Goal: Register for event/course

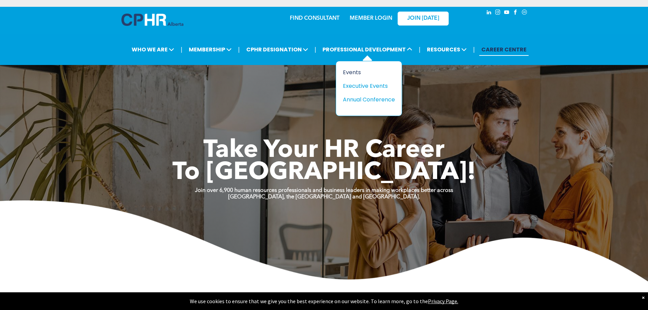
click at [349, 72] on div "Events" at bounding box center [366, 72] width 47 height 9
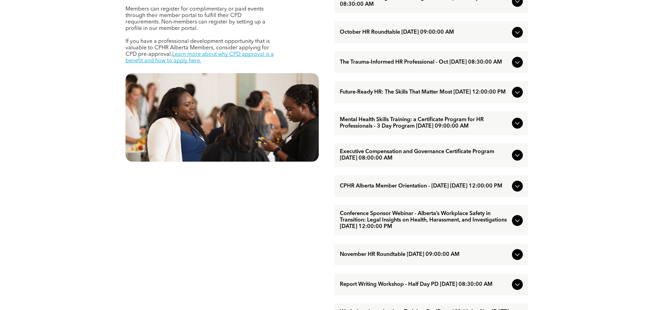
scroll to position [340, 0]
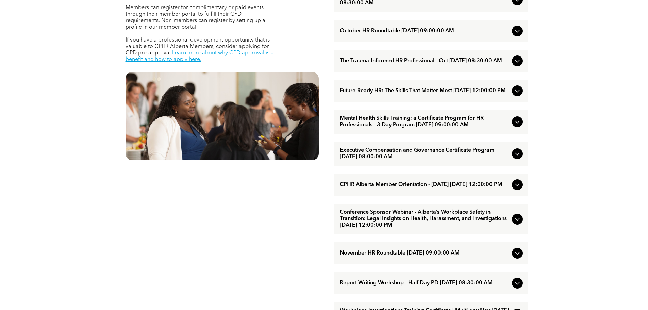
click at [419, 59] on span "The Trauma-Informed HR Professional - Oct [DATE] 08:30:00 AM" at bounding box center [424, 61] width 169 height 6
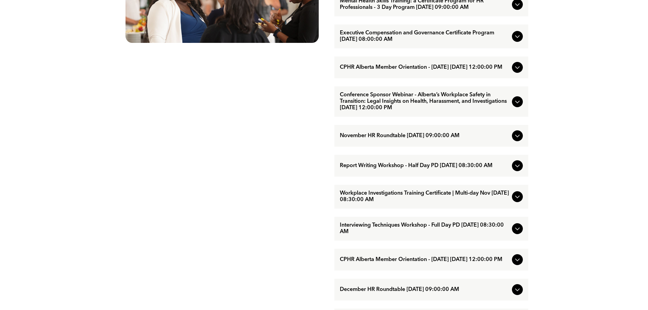
scroll to position [650, 0]
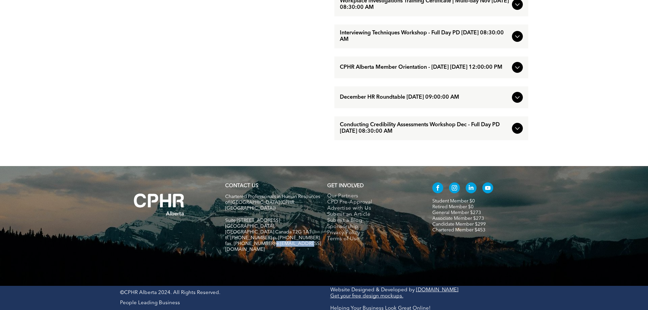
drag, startPoint x: 303, startPoint y: 244, endPoint x: 270, endPoint y: 245, distance: 33.7
click at [270, 245] on span "fax. [PHONE_NUMBER] e:[EMAIL_ADDRESS][DOMAIN_NAME]" at bounding box center [273, 246] width 96 height 11
copy span "info@cphrab.ca"
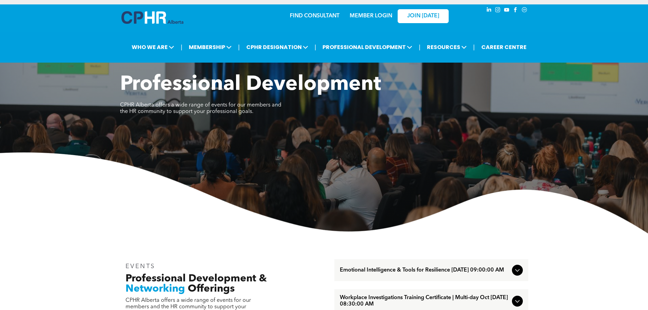
scroll to position [0, 0]
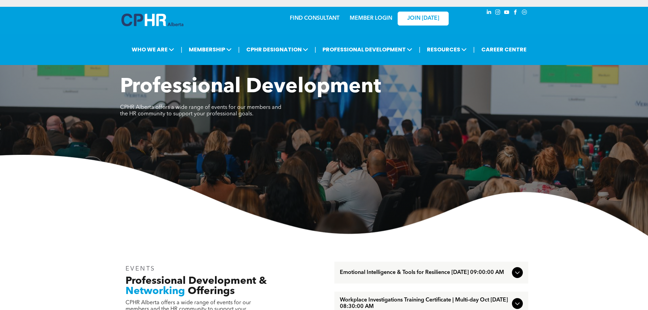
drag, startPoint x: 114, startPoint y: 18, endPoint x: 163, endPoint y: 21, distance: 48.7
click at [163, 21] on div "FIND CONSULTANT MEMBER LOGIN JOIN TODAY" at bounding box center [324, 23] width 648 height 32
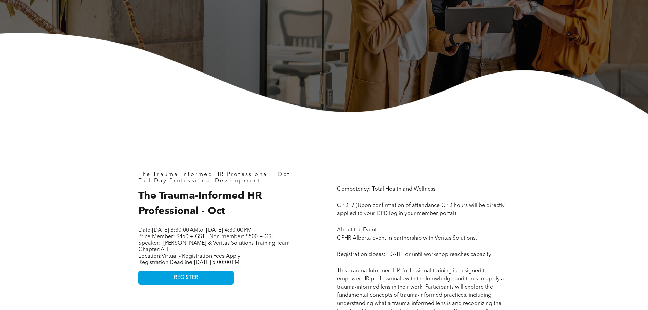
scroll to position [272, 0]
